Goal: Information Seeking & Learning: Learn about a topic

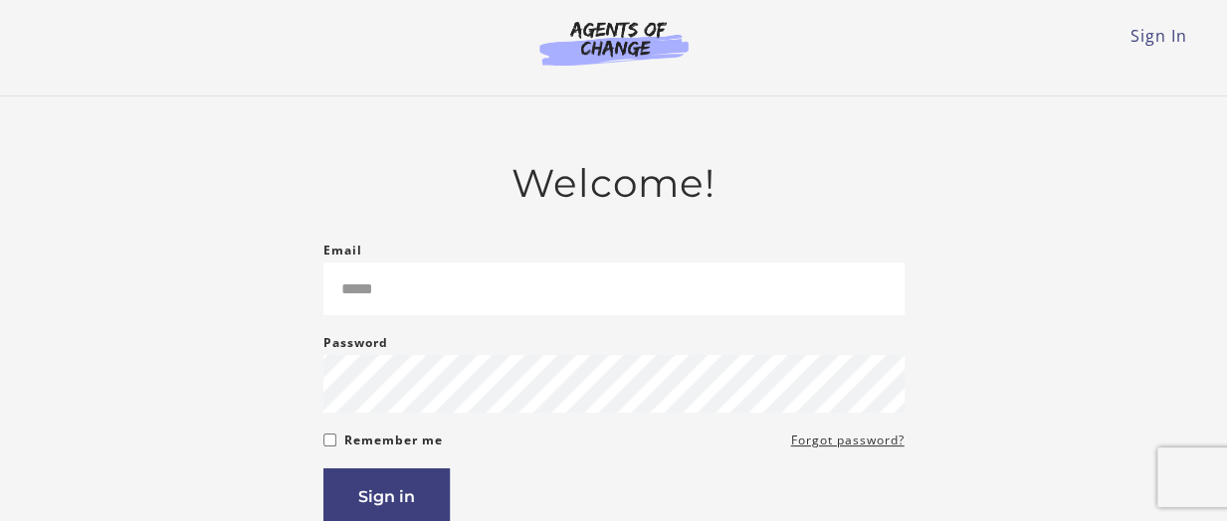
type input "**********"
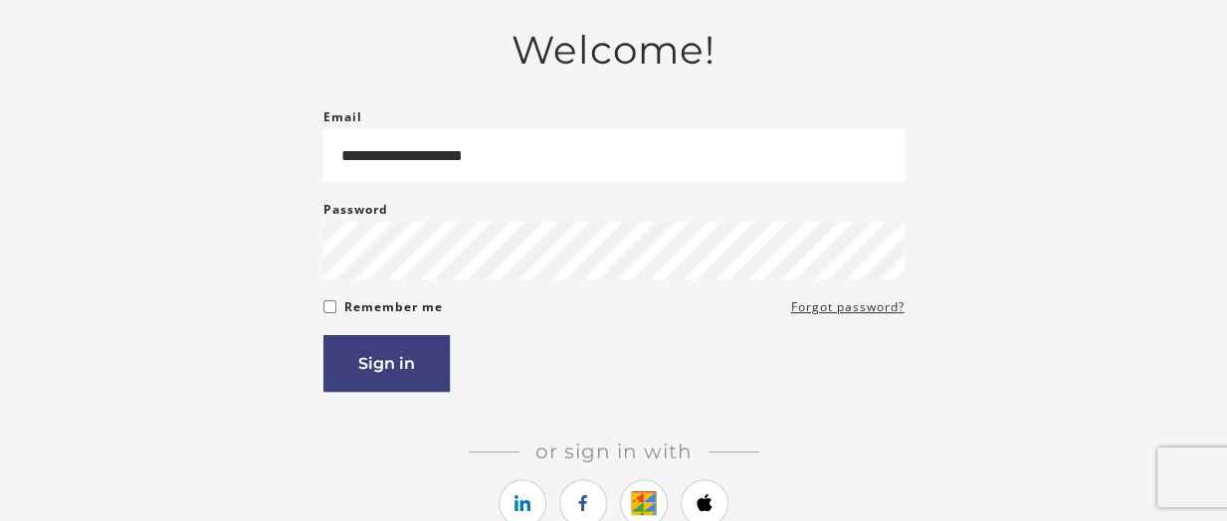
scroll to position [198, 0]
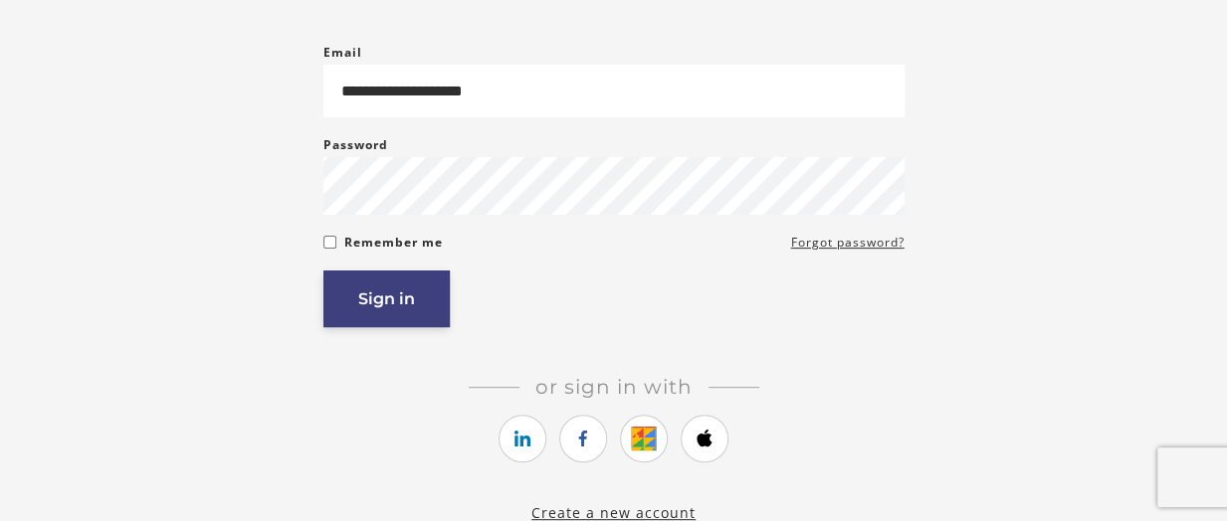
click at [354, 299] on button "Sign in" at bounding box center [386, 299] width 126 height 57
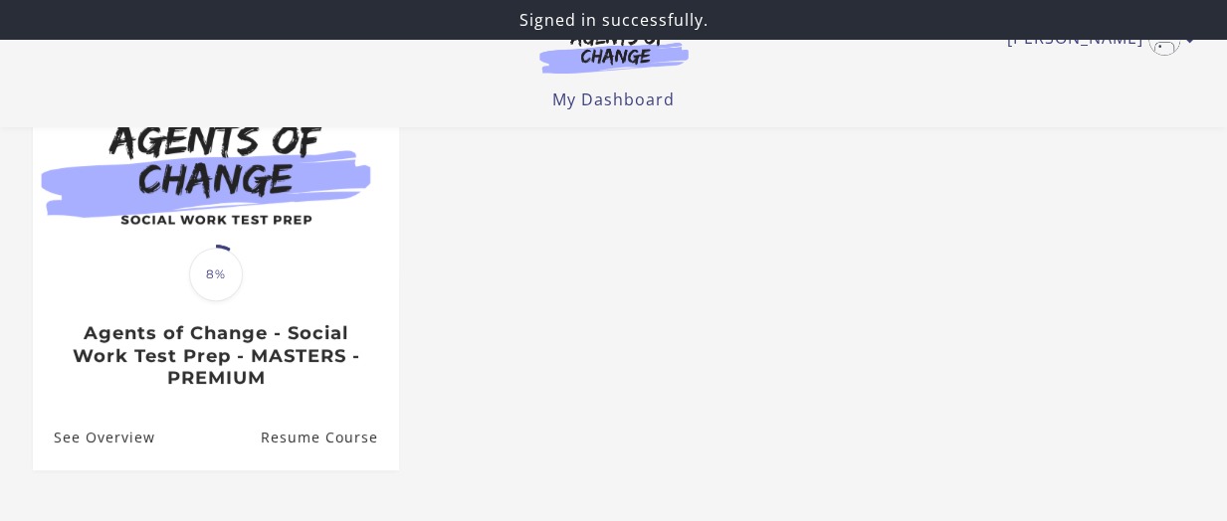
scroll to position [226, 0]
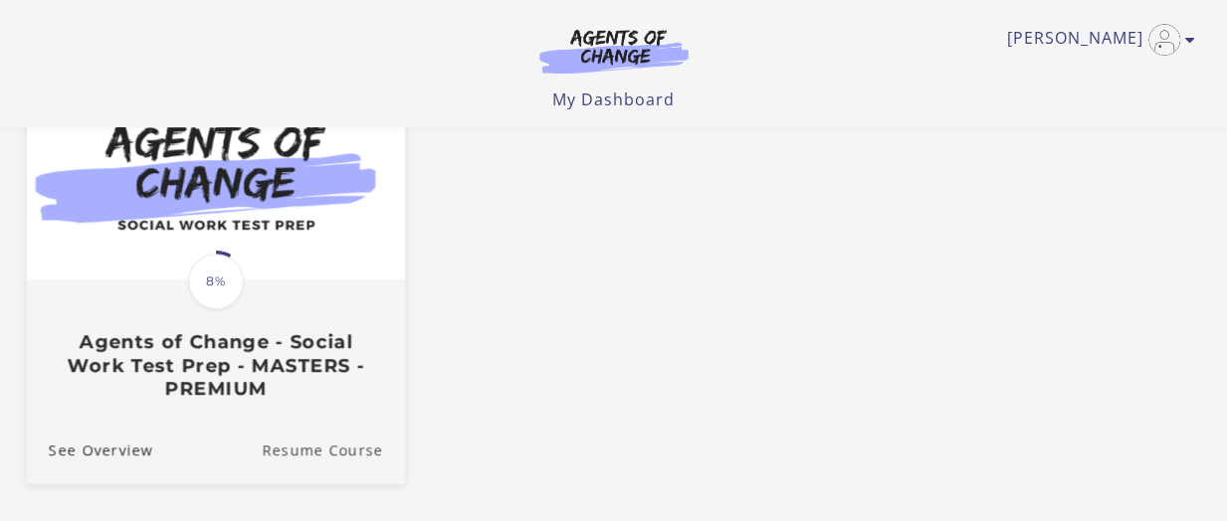
click at [348, 457] on link "Resume Course" at bounding box center [333, 449] width 143 height 67
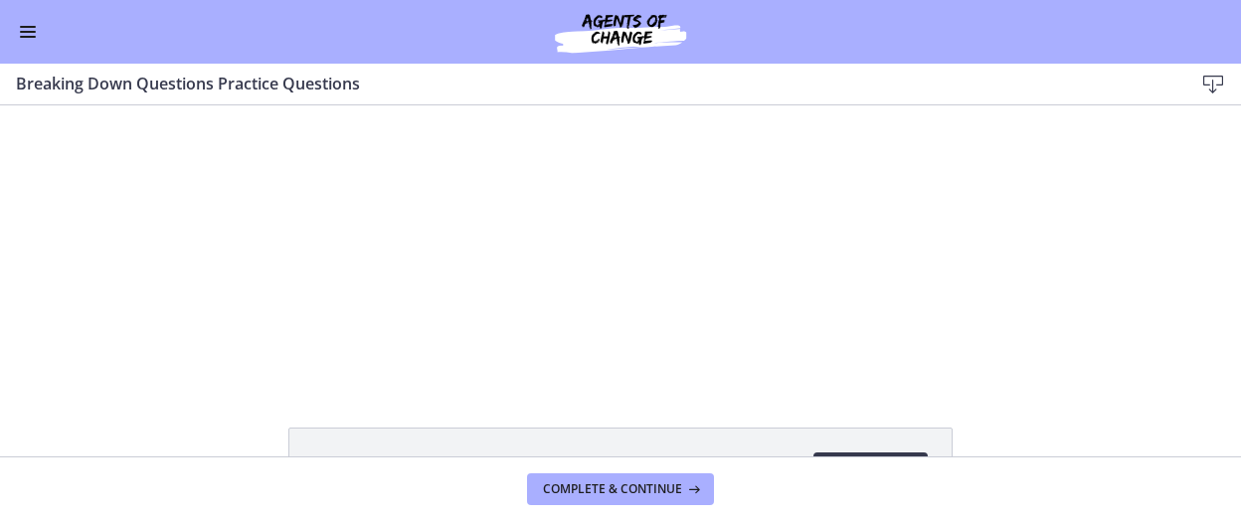
click at [1053, 150] on div "Click for sound @keyframes VOLUME_SMALL_WAVE_FLASH { 0% { opacity: 0; } 33% { o…" at bounding box center [620, 243] width 1241 height 277
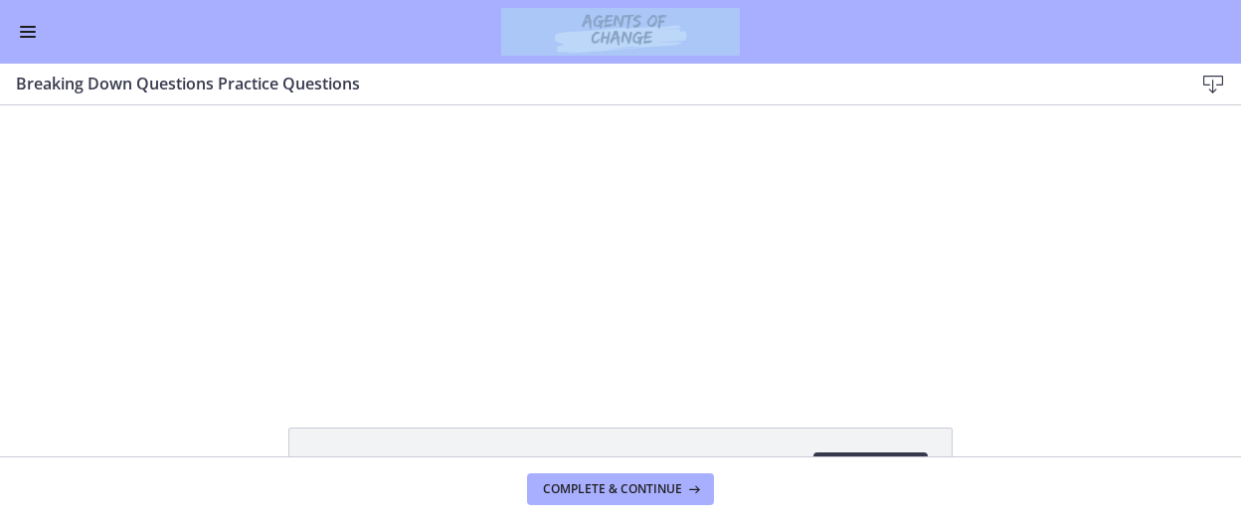
drag, startPoint x: 975, startPoint y: 35, endPoint x: 960, endPoint y: -77, distance: 112.4
click at [960, 0] on html "Skip to main content Go to Dashboard Go to Dashboard Go to Dashboard Agents of …" at bounding box center [620, 260] width 1241 height 521
